Goal: Information Seeking & Learning: Learn about a topic

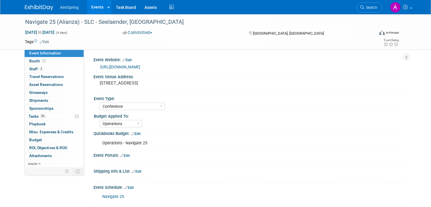
select select "Conference"
select select "Operations"
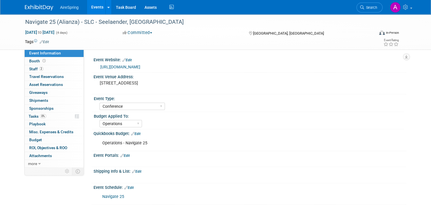
click at [94, 8] on link "Events" at bounding box center [97, 7] width 21 height 14
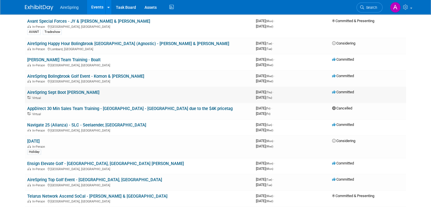
scroll to position [255, 0]
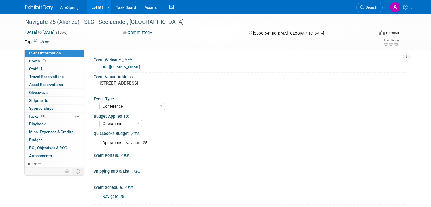
select select "Conference"
select select "Operations"
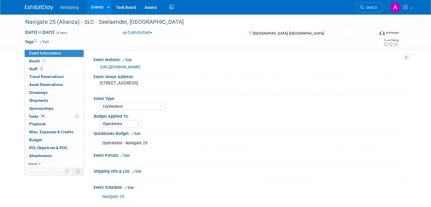
click at [121, 68] on link "[URL][DOMAIN_NAME]" at bounding box center [120, 67] width 40 height 5
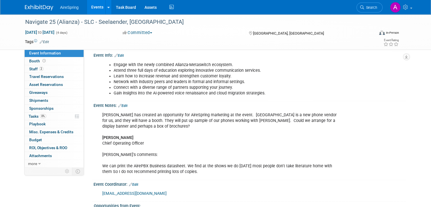
scroll to position [227, 0]
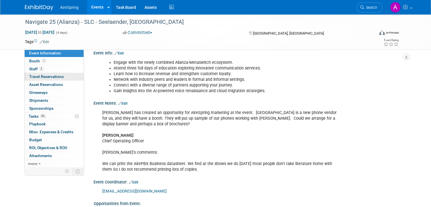
click at [45, 73] on link "0 Travel Reservations 0" at bounding box center [54, 77] width 59 height 8
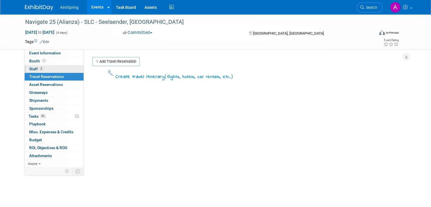
click at [47, 65] on link "2 Staff 2" at bounding box center [54, 69] width 59 height 8
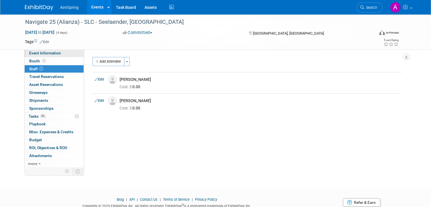
click at [58, 52] on link "Event Information" at bounding box center [54, 53] width 59 height 8
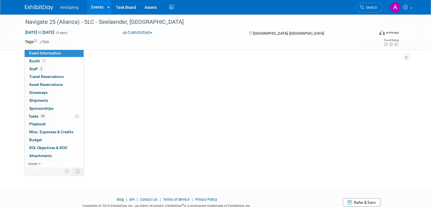
select select "Conference"
select select "Operations"
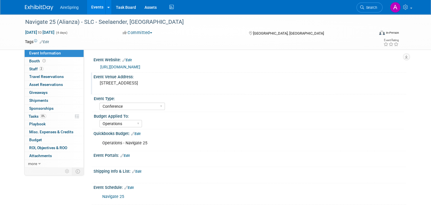
click at [124, 80] on div "[STREET_ADDRESS]" at bounding box center [159, 85] width 122 height 13
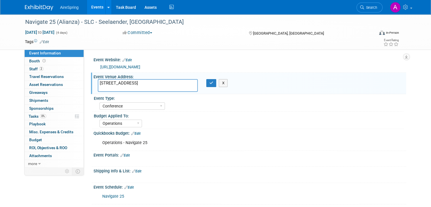
drag, startPoint x: 144, startPoint y: 87, endPoint x: 93, endPoint y: 79, distance: 51.4
click at [98, 79] on textarea "[STREET_ADDRESS]" at bounding box center [148, 85] width 100 height 13
click at [210, 84] on icon "button" at bounding box center [212, 83] width 4 height 4
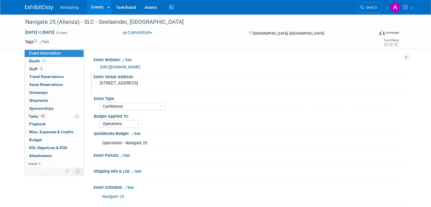
click at [138, 67] on link "[URL][DOMAIN_NAME]" at bounding box center [120, 67] width 40 height 5
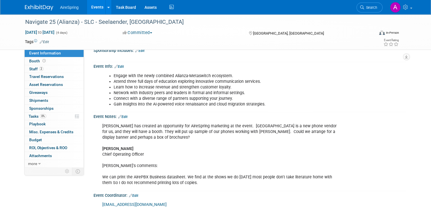
scroll to position [142, 0]
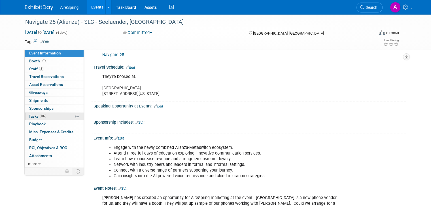
click at [32, 116] on span "Tasks 0%" at bounding box center [38, 116] width 18 height 5
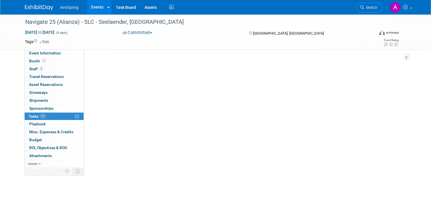
scroll to position [0, 0]
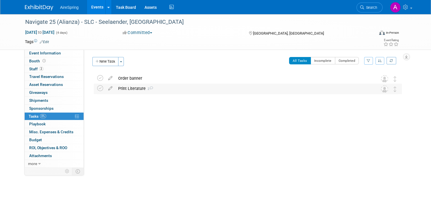
click at [189, 85] on div "Print Literature 2" at bounding box center [242, 89] width 254 height 10
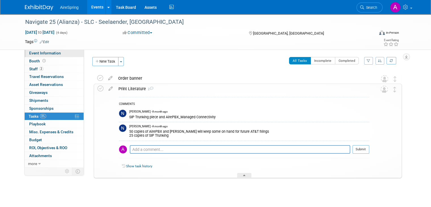
click at [58, 50] on link "Event Information" at bounding box center [54, 53] width 59 height 8
select select "Conference"
select select "Operations"
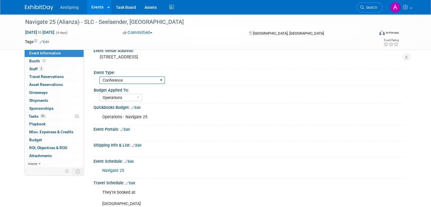
scroll to position [57, 0]
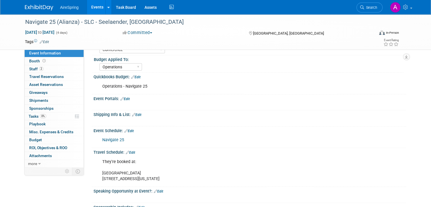
click at [117, 138] on link "Navigate 25" at bounding box center [113, 140] width 22 height 5
